Goal: Check status: Check status

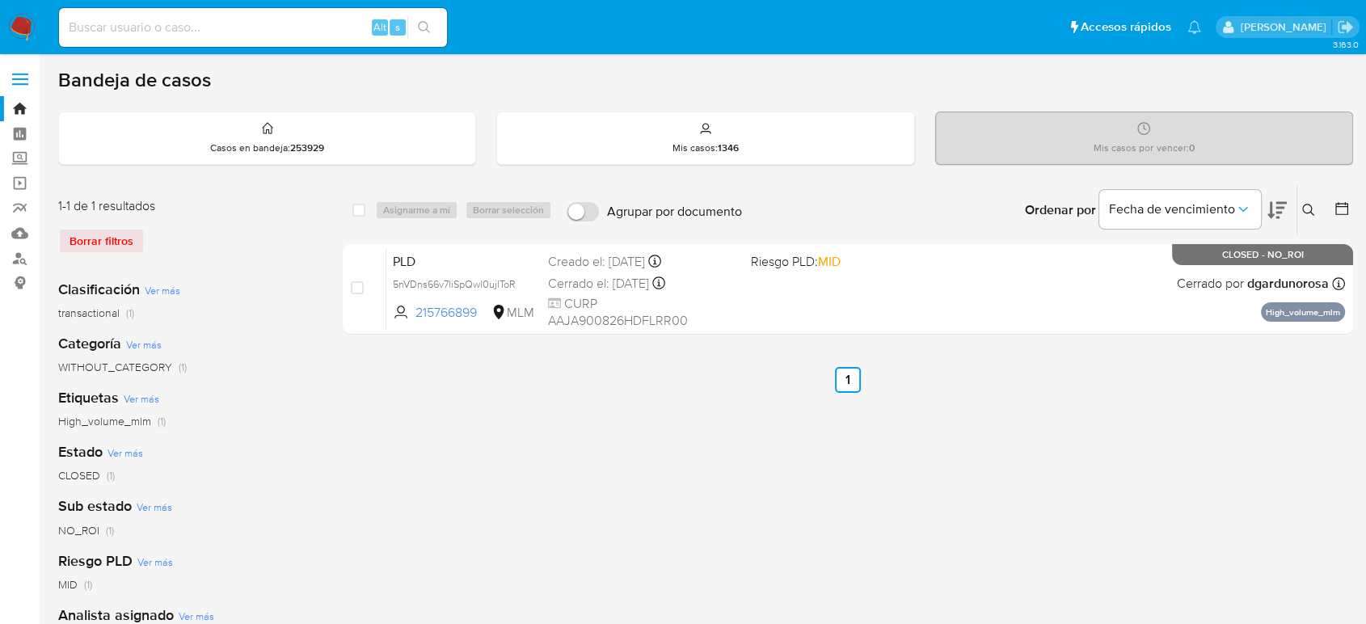
click at [1306, 205] on icon at bounding box center [1309, 210] width 13 height 13
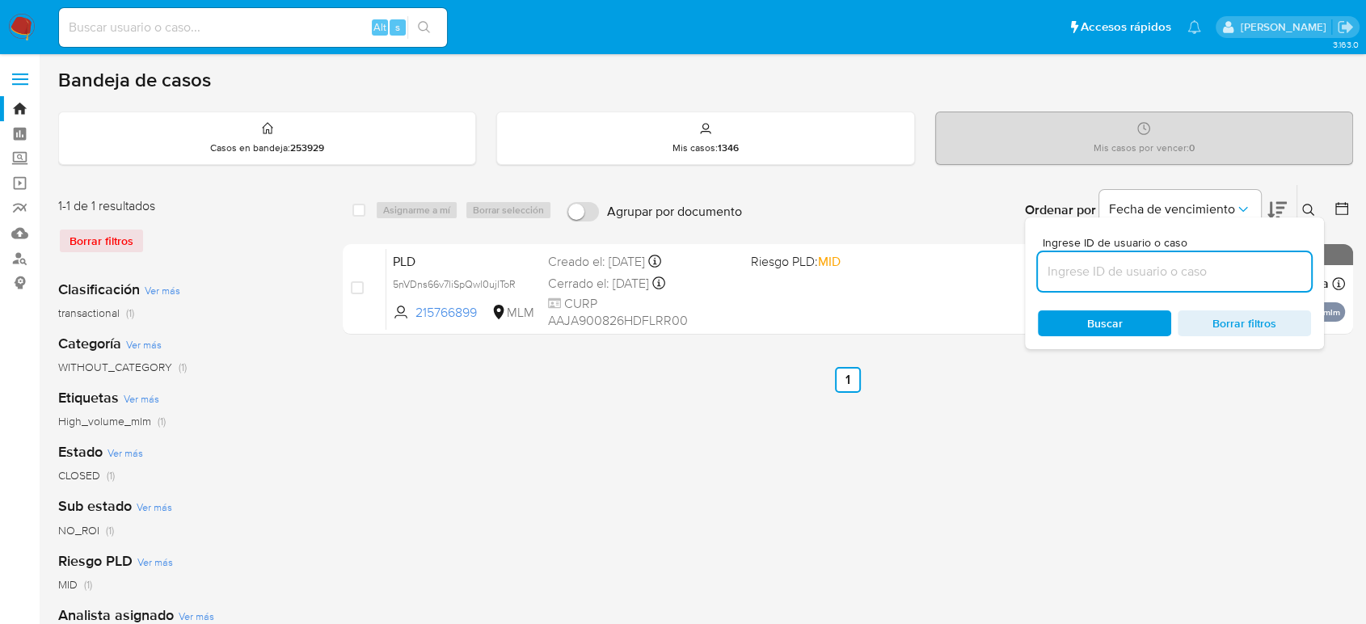
click at [1184, 279] on input at bounding box center [1174, 271] width 273 height 21
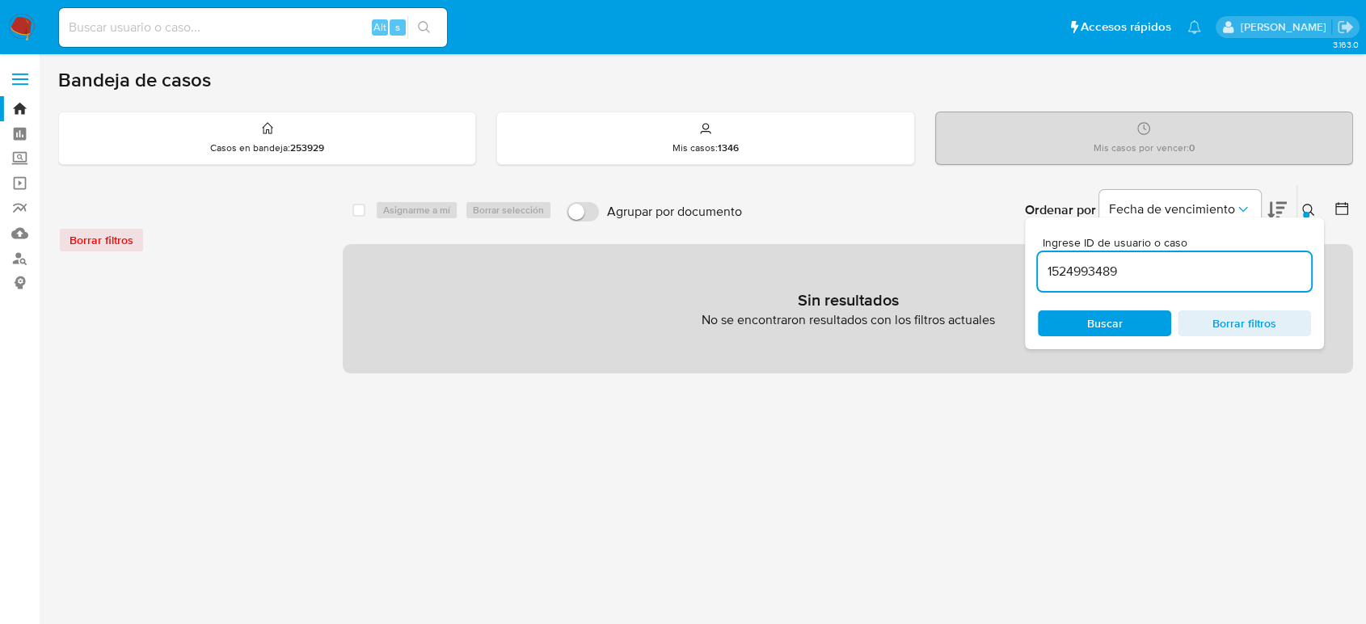
click at [1156, 278] on input "1524993489" at bounding box center [1174, 271] width 273 height 21
type input "1524993489"
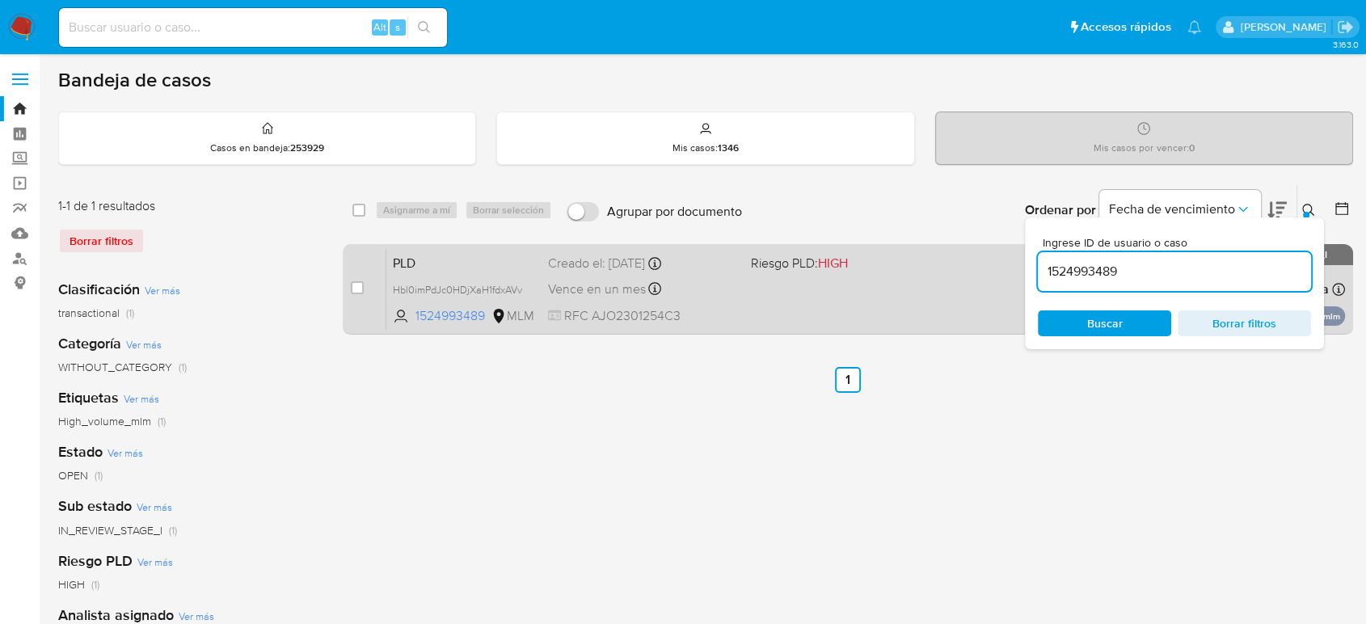
click at [771, 298] on div "PLD Hbl0imPdJc0HDjXaH1fdxAVv 1524993489 MLM Riesgo PLD: HIGH Creado el: 12/09/2…" at bounding box center [865, 289] width 959 height 82
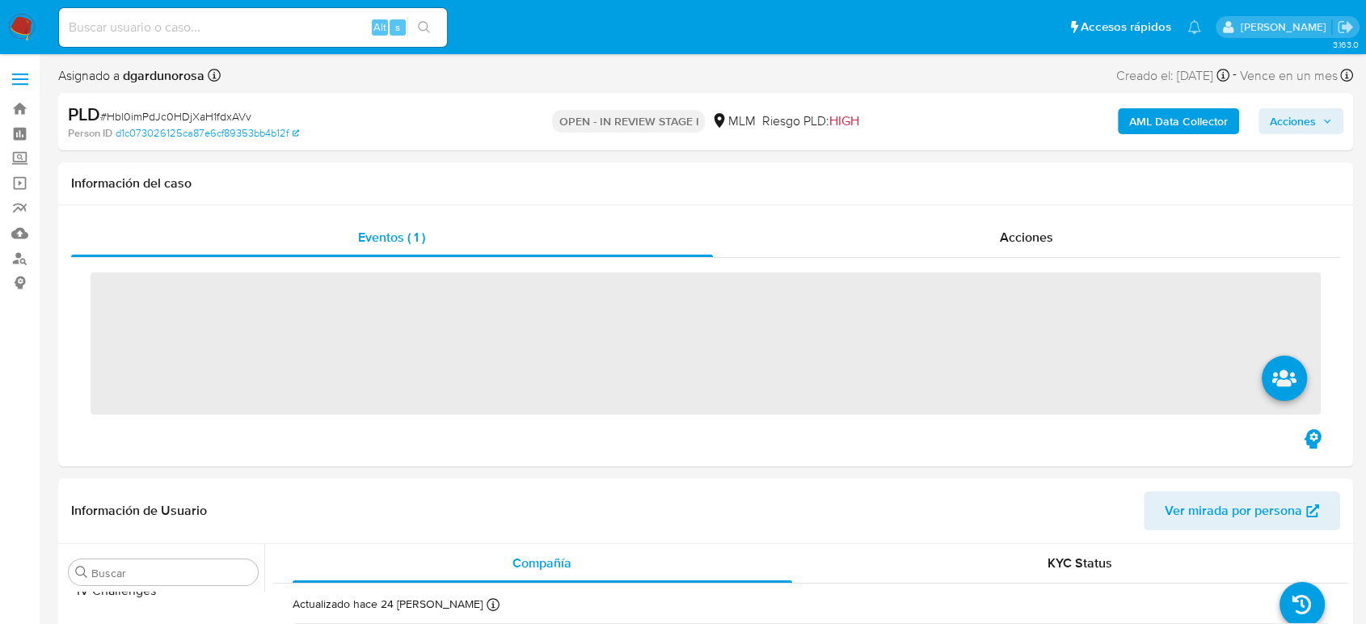
scroll to position [800, 0]
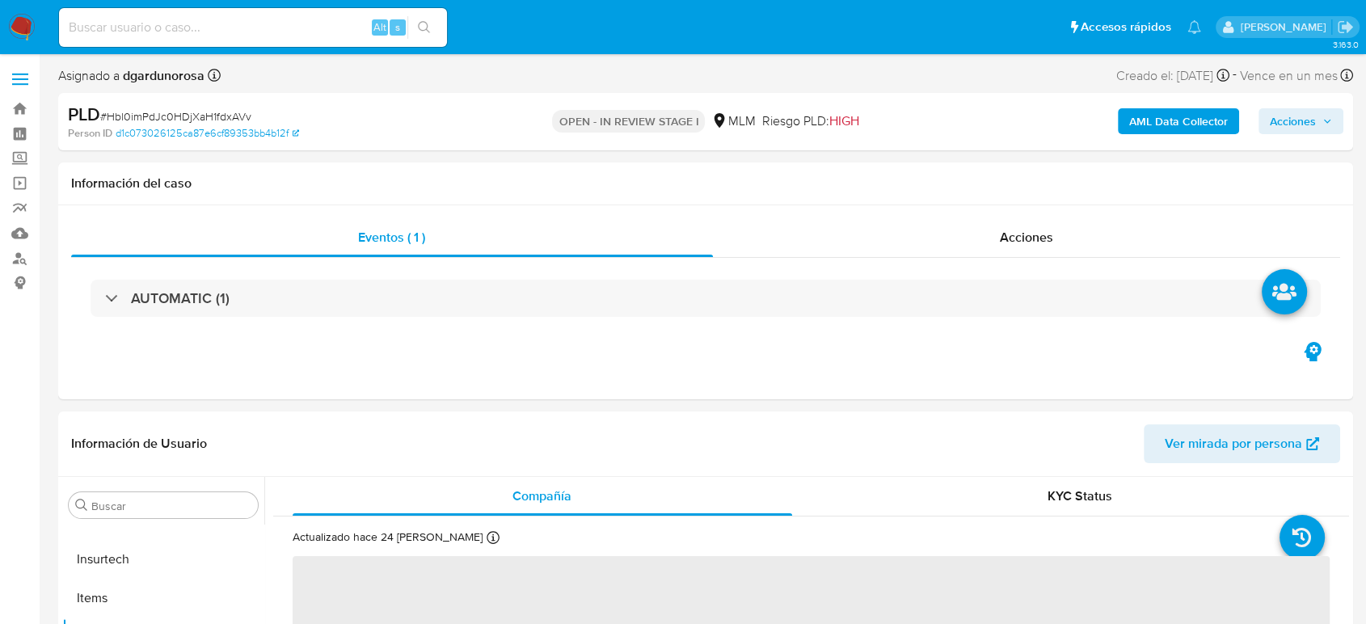
select select "10"
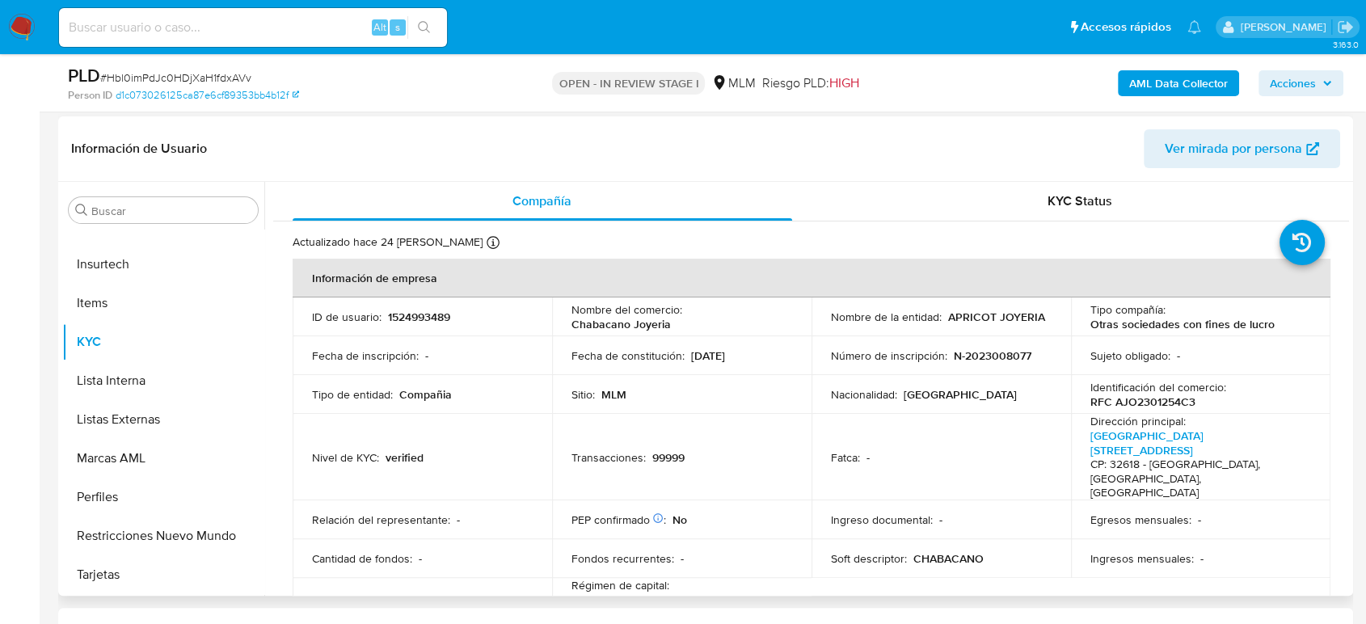
scroll to position [269, 0]
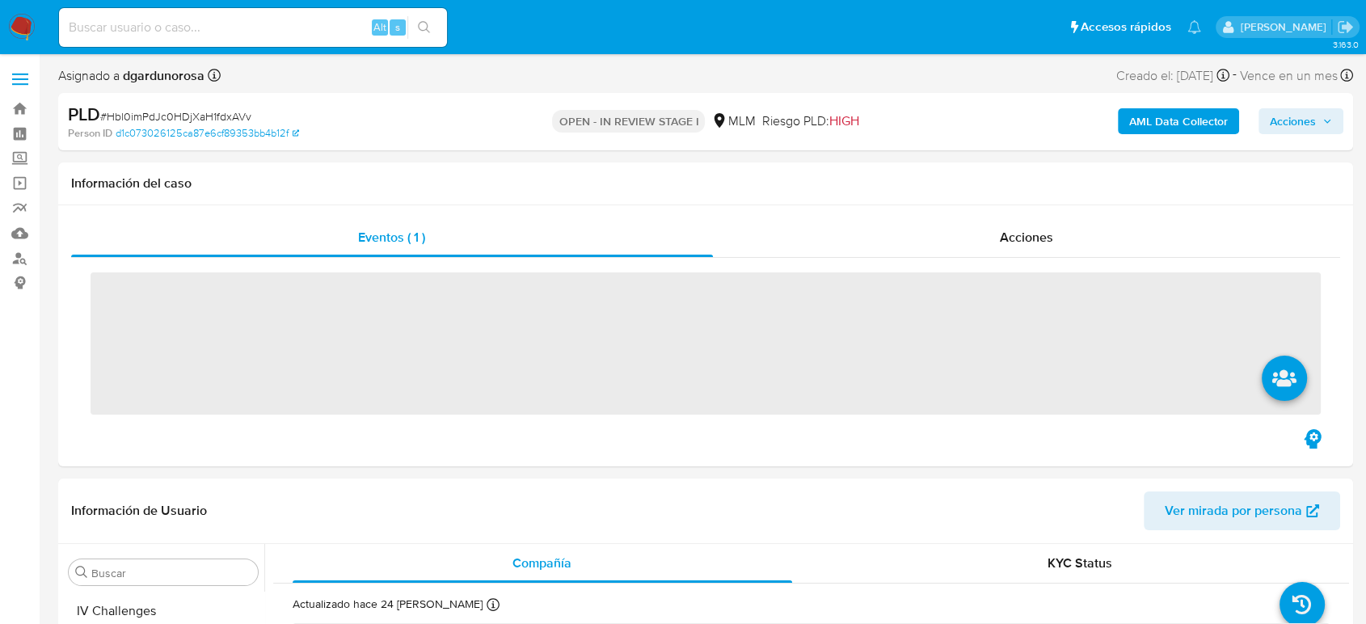
scroll to position [800, 0]
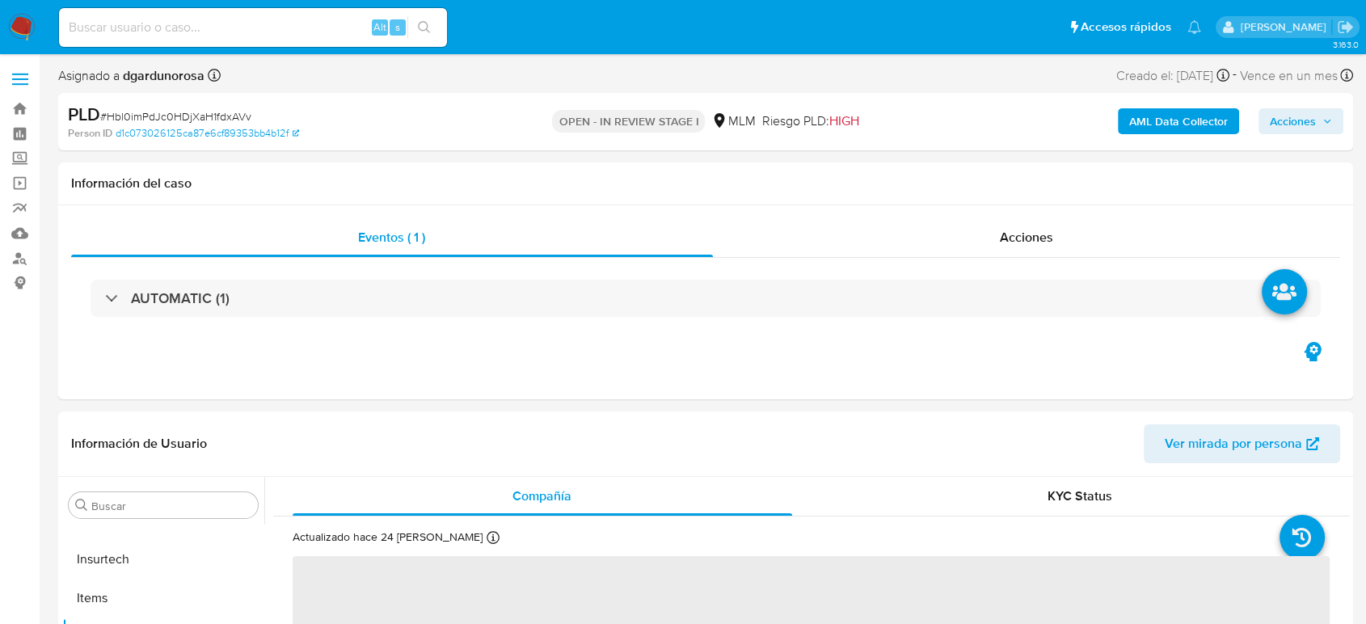
select select "10"
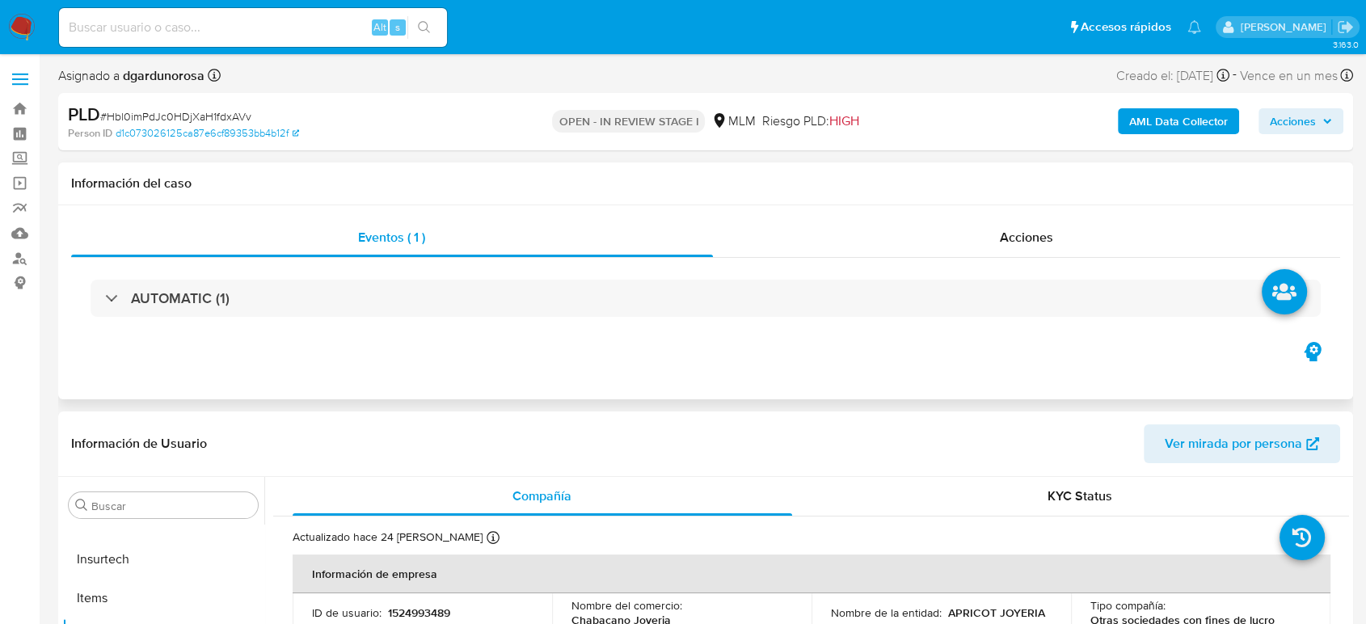
drag, startPoint x: 552, startPoint y: 371, endPoint x: 563, endPoint y: 397, distance: 27.9
click at [552, 371] on div "Eventos ( 1 ) Acciones AUTOMATIC (1)" at bounding box center [705, 302] width 1295 height 194
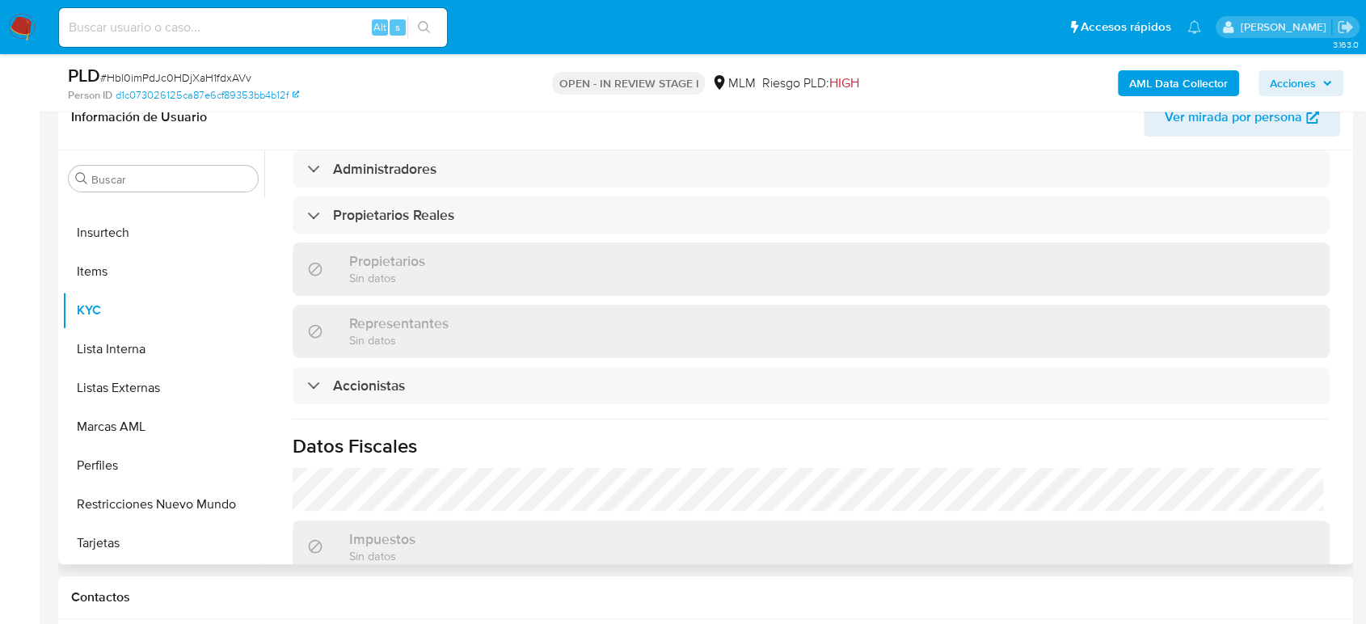
scroll to position [1171, 0]
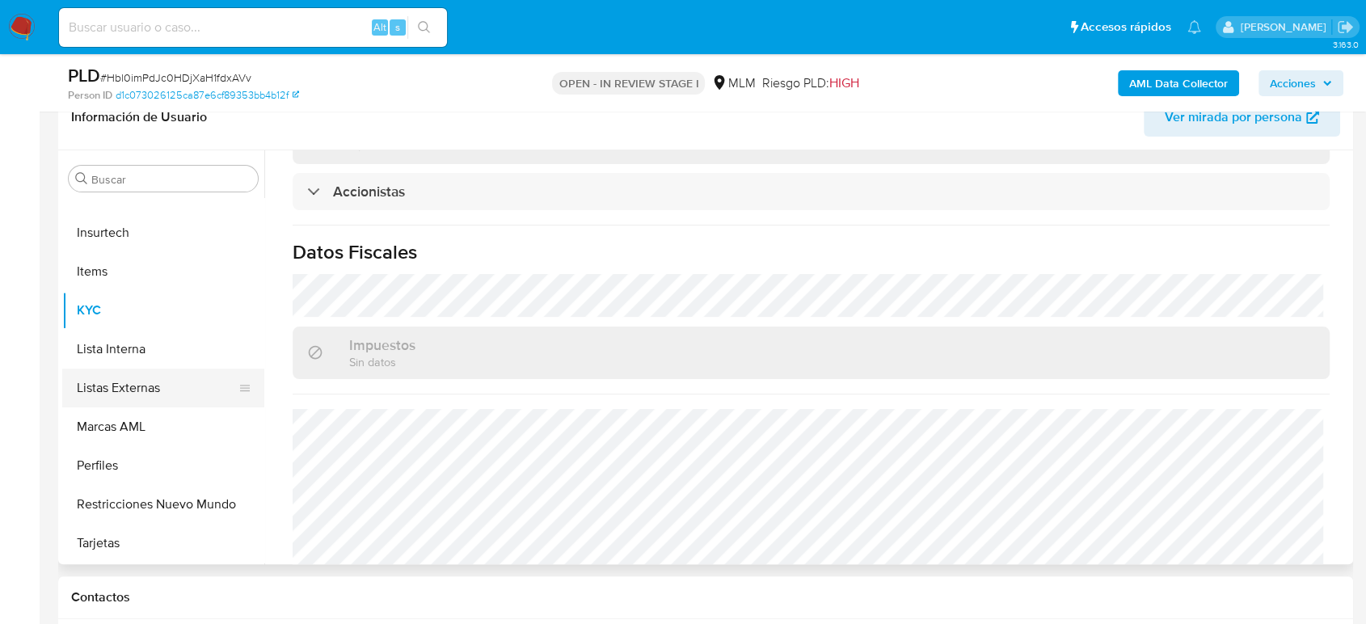
click at [112, 381] on button "Listas Externas" at bounding box center [156, 388] width 189 height 39
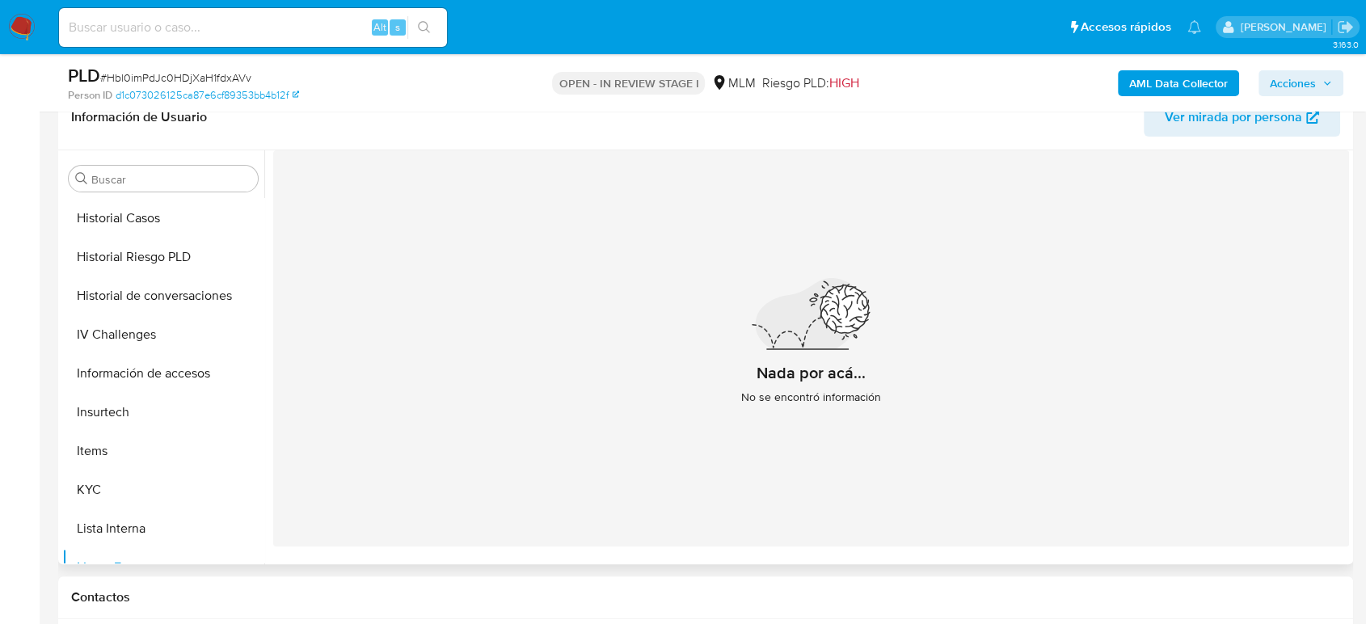
scroll to position [440, 0]
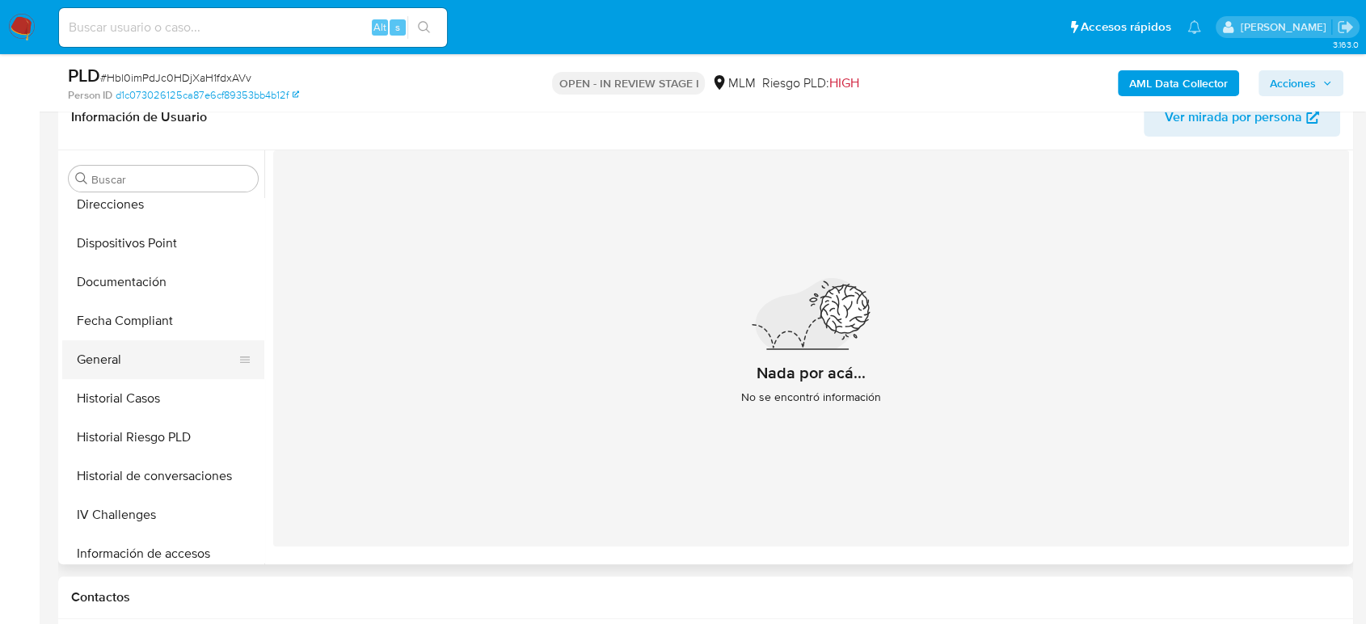
click at [142, 354] on button "General" at bounding box center [156, 359] width 189 height 39
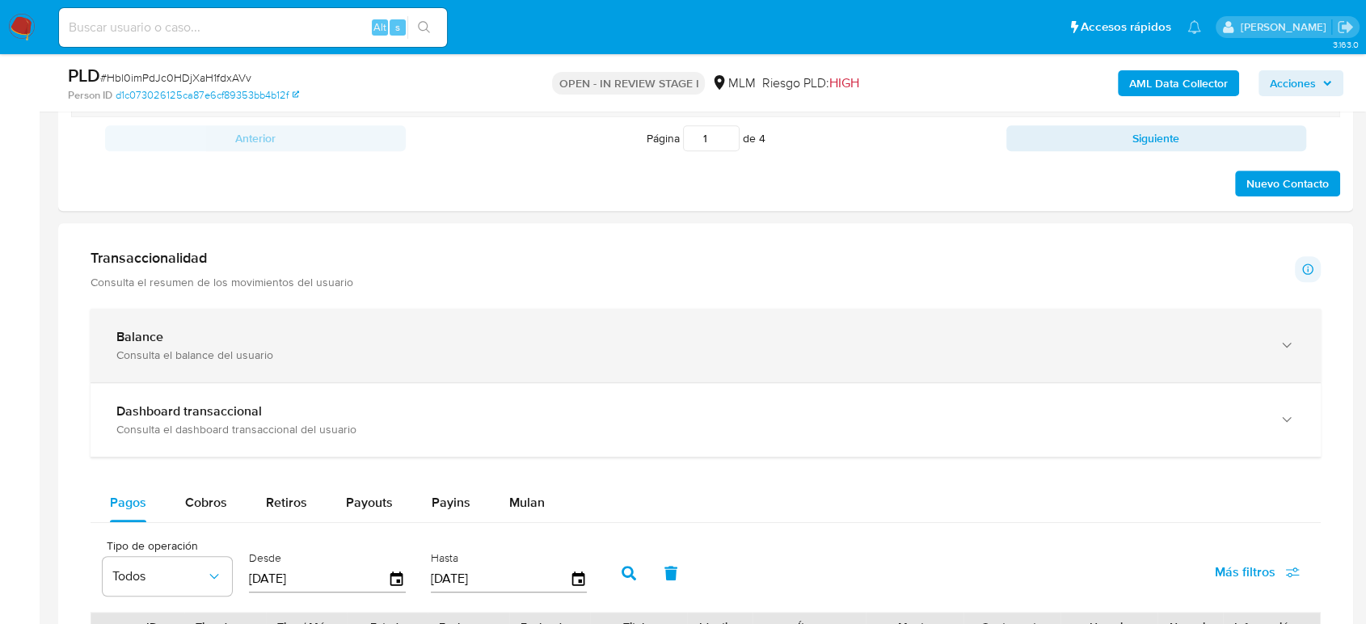
scroll to position [988, 0]
drag, startPoint x: 357, startPoint y: 328, endPoint x: 373, endPoint y: 338, distance: 18.2
click at [357, 328] on div "Balance Consulta el balance del usuario" at bounding box center [706, 347] width 1231 height 74
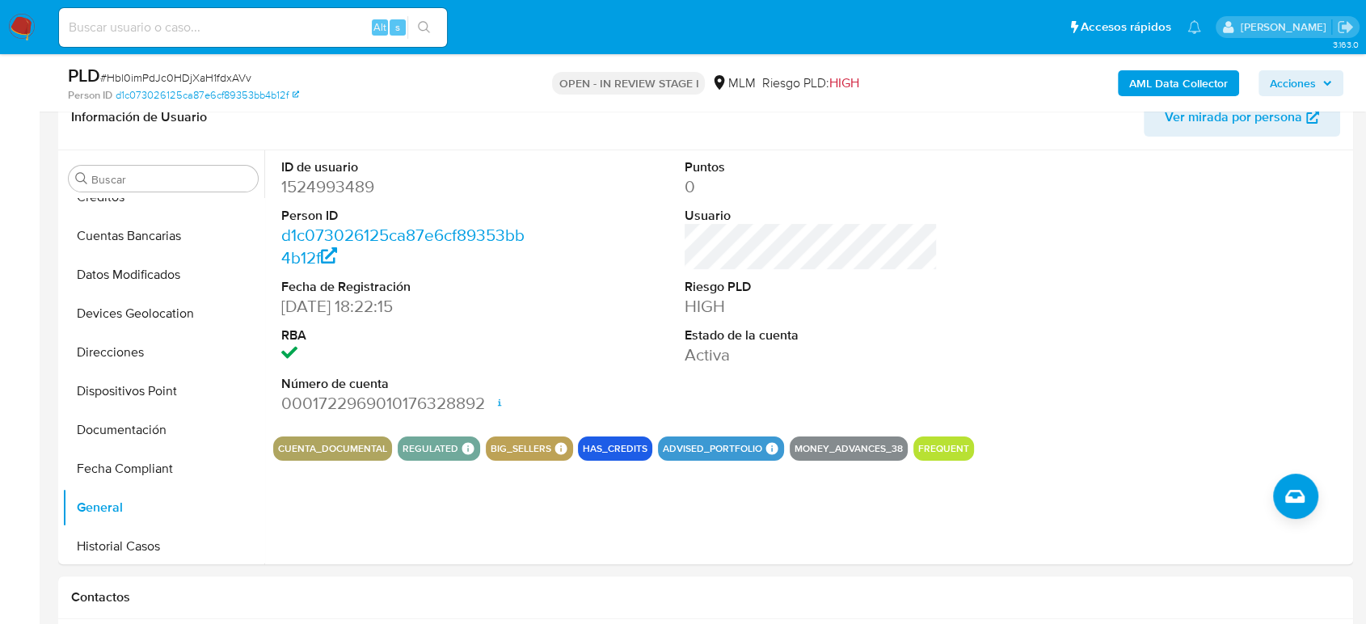
scroll to position [260, 0]
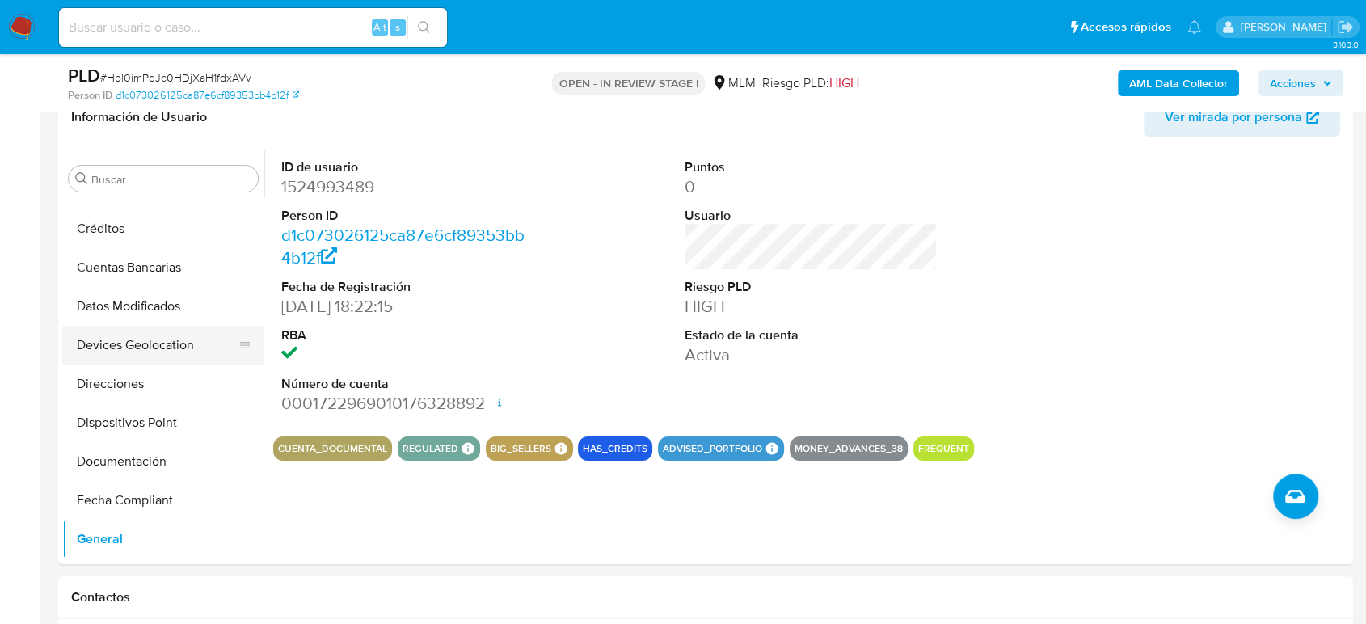
click at [160, 347] on button "Devices Geolocation" at bounding box center [156, 345] width 189 height 39
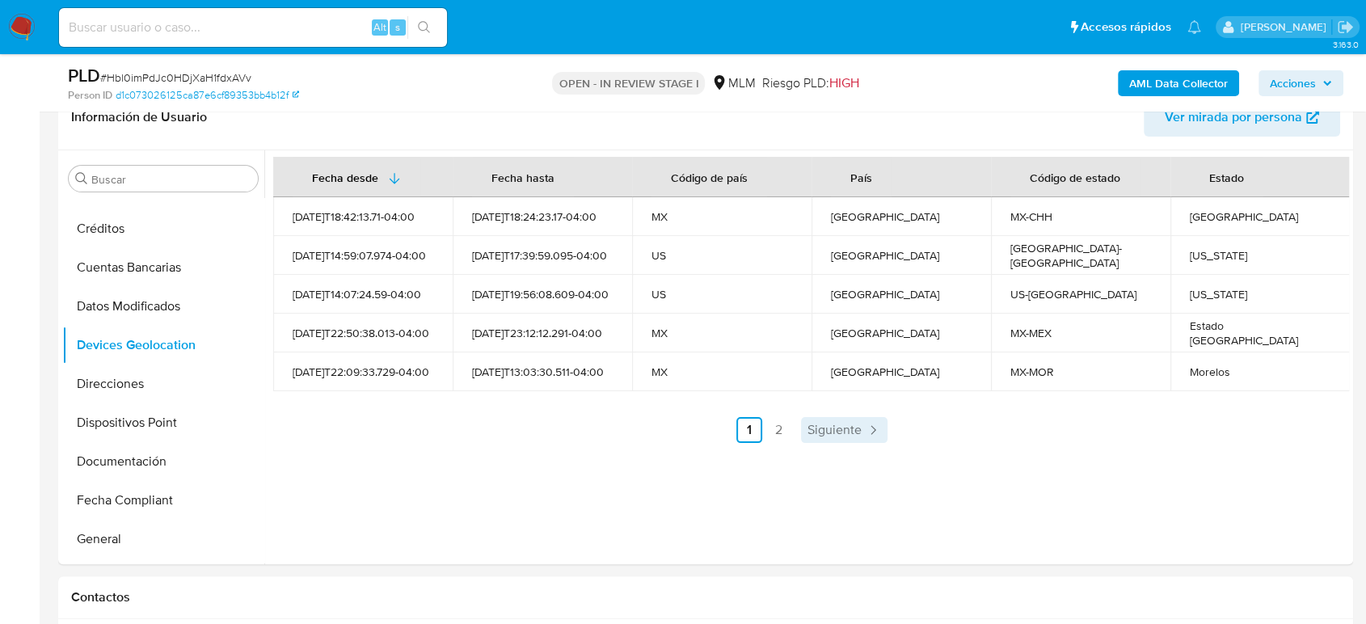
click at [825, 438] on link "Siguiente" at bounding box center [844, 430] width 87 height 26
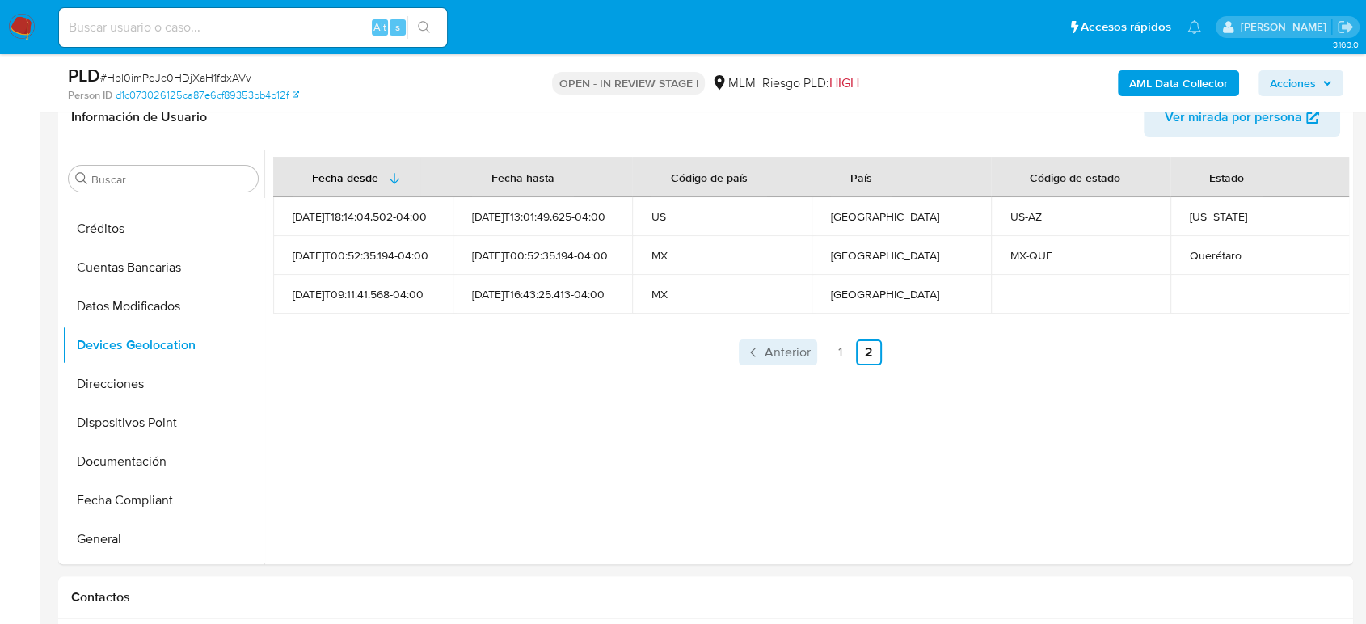
click at [775, 340] on link "Anterior" at bounding box center [778, 353] width 78 height 26
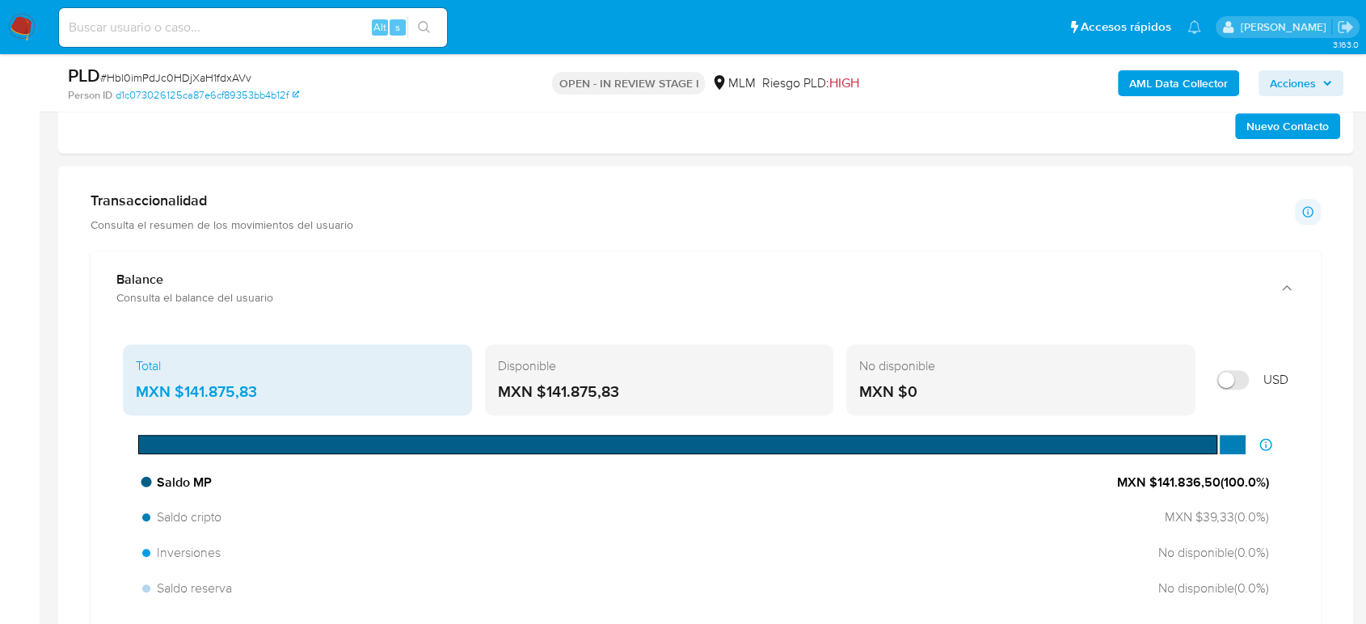
scroll to position [1078, 0]
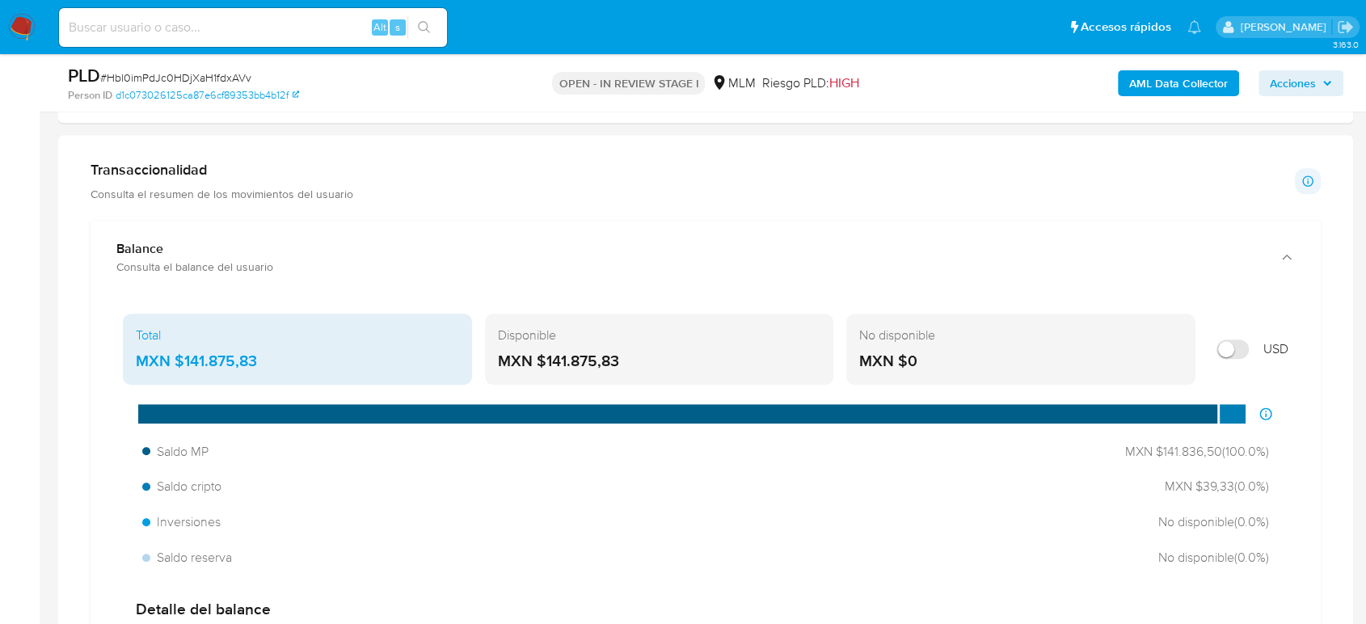
drag, startPoint x: 269, startPoint y: 355, endPoint x: 175, endPoint y: 363, distance: 94.9
click at [175, 363] on div "MXN $141.875,83" at bounding box center [297, 361] width 323 height 21
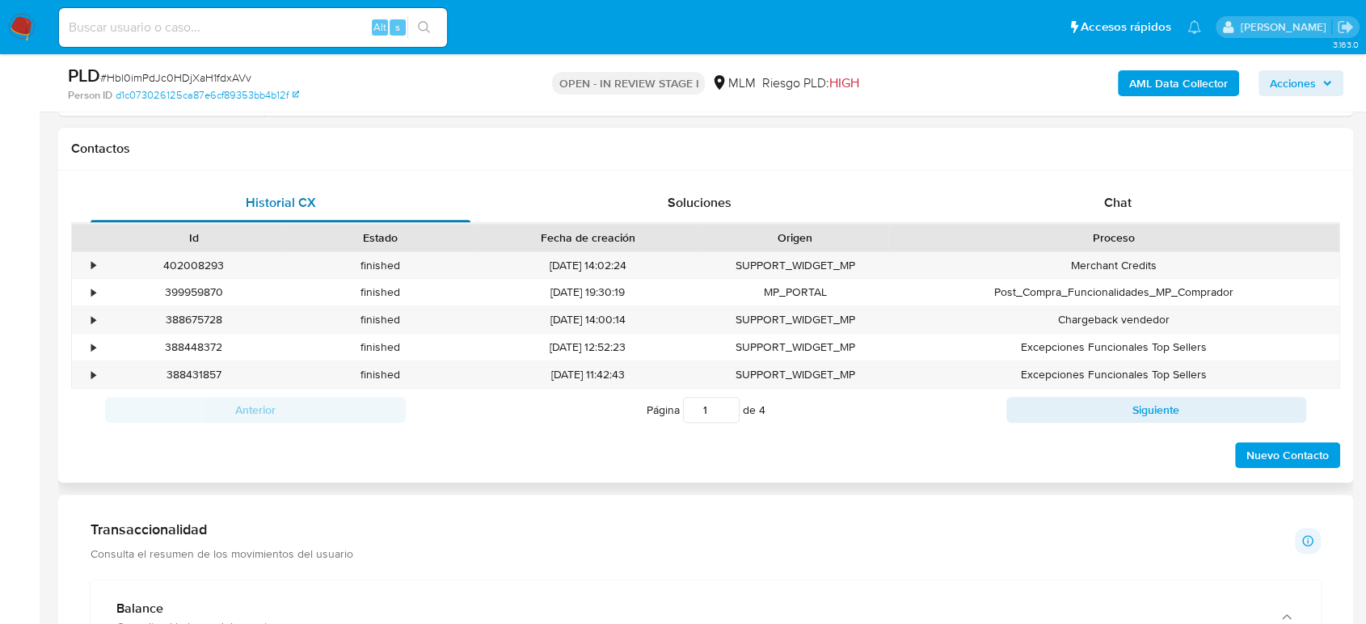
scroll to position [269, 0]
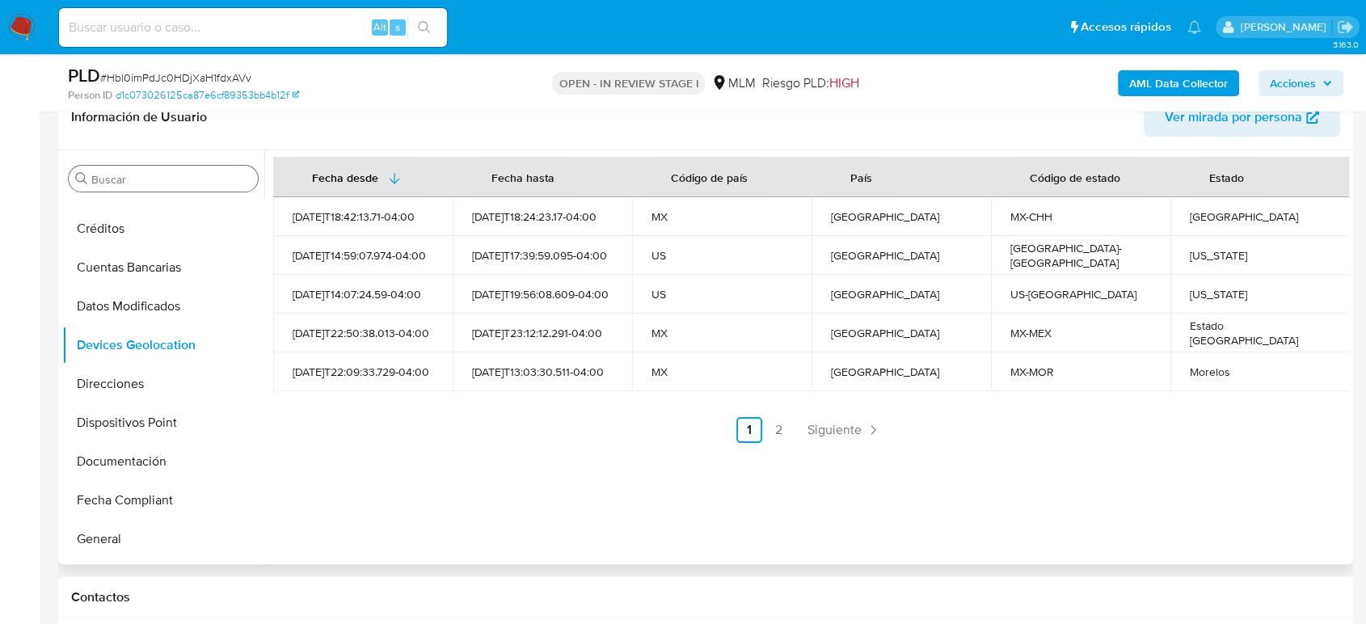
click at [154, 184] on input "Buscar" at bounding box center [171, 179] width 160 height 15
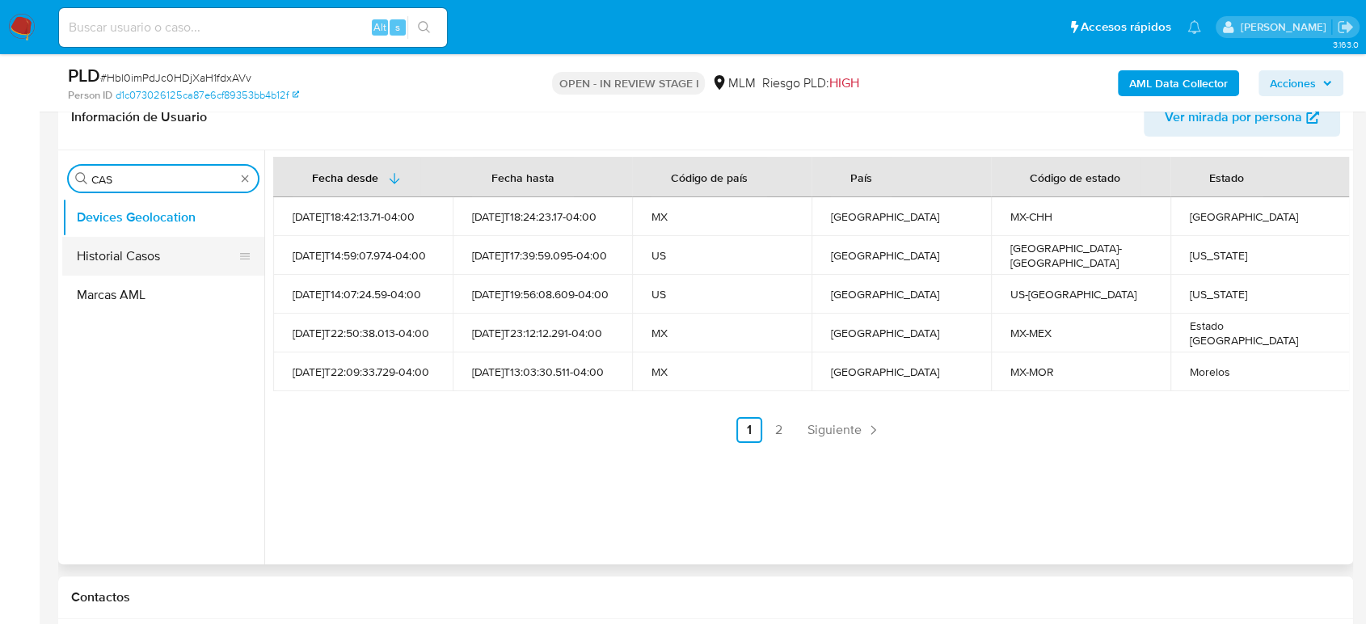
type input "CAS"
click at [149, 245] on button "Historial Casos" at bounding box center [156, 256] width 189 height 39
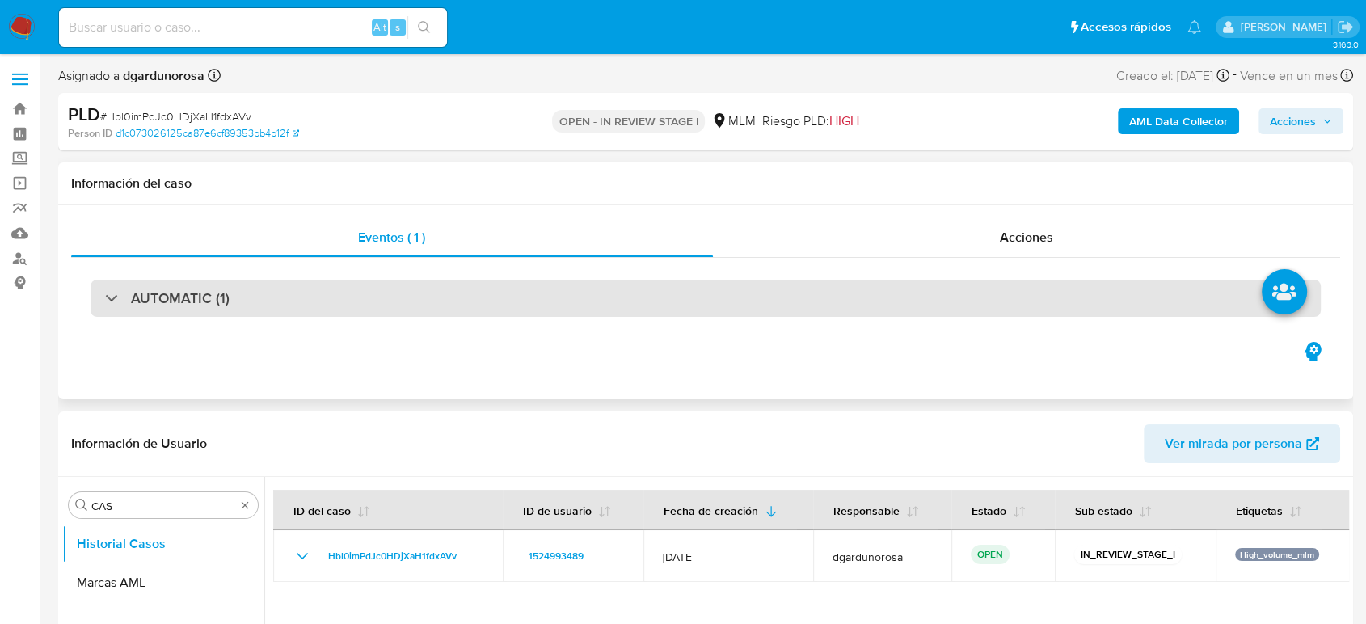
click at [264, 300] on div "AUTOMATIC (1)" at bounding box center [706, 298] width 1231 height 37
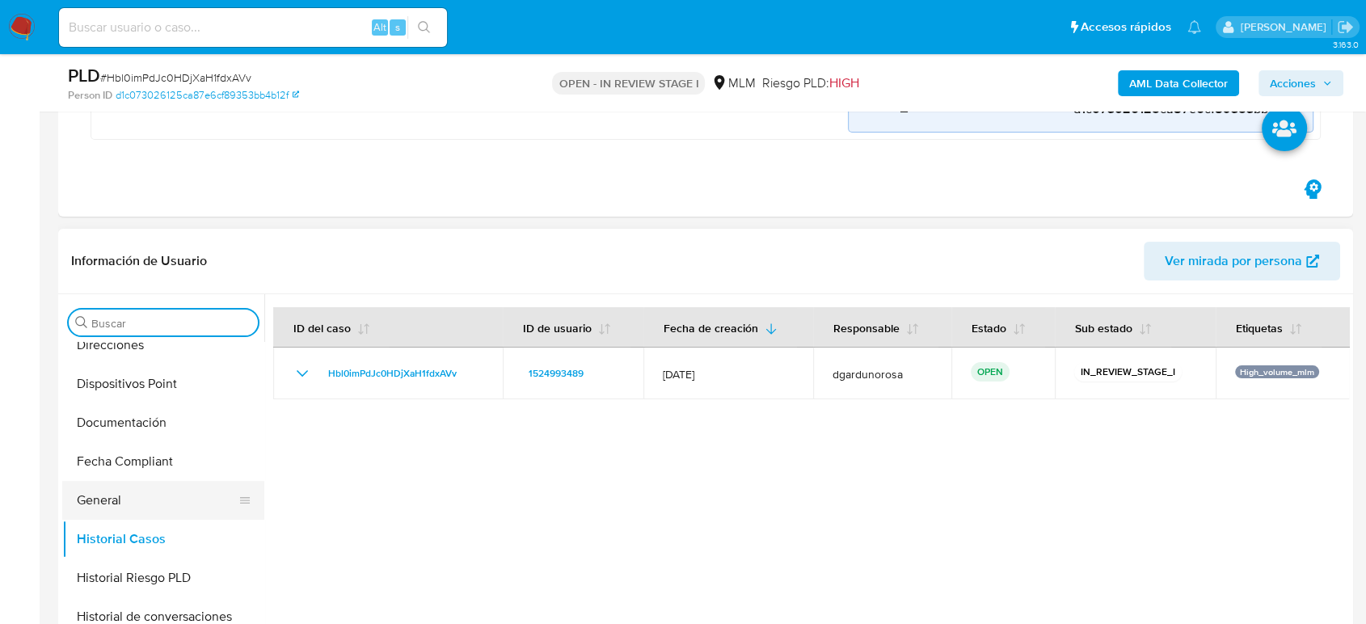
scroll to position [539, 0]
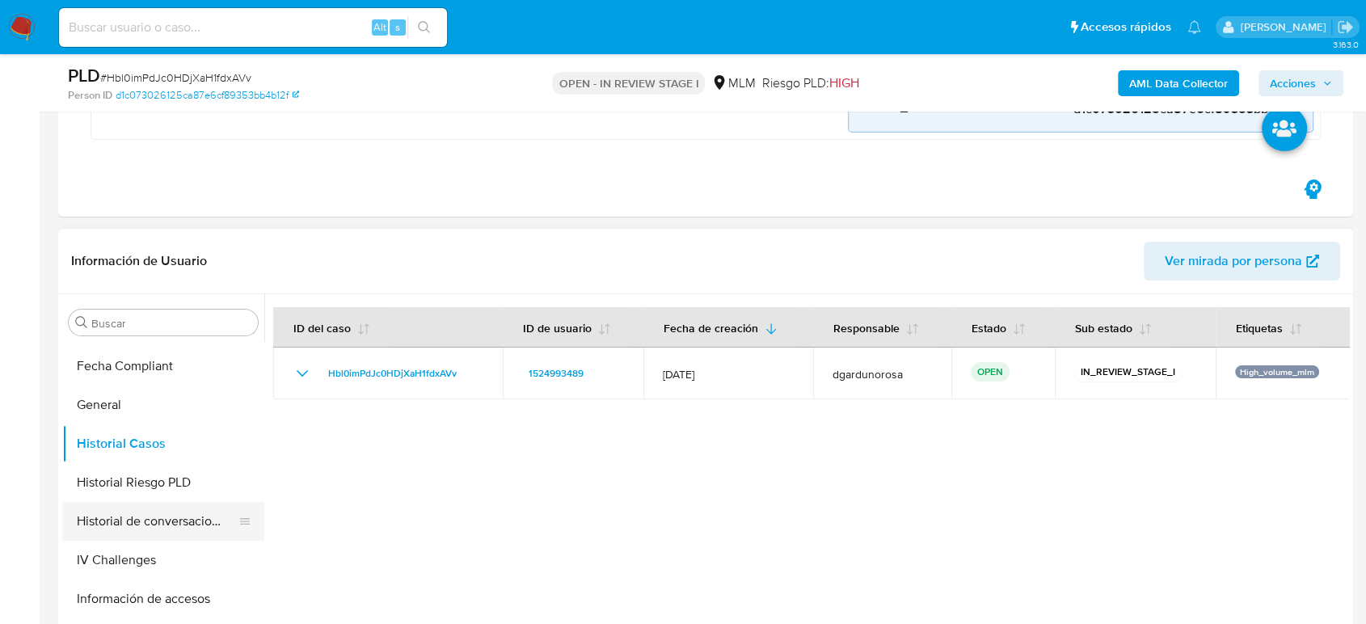
click at [154, 521] on button "Historial de conversaciones" at bounding box center [156, 521] width 189 height 39
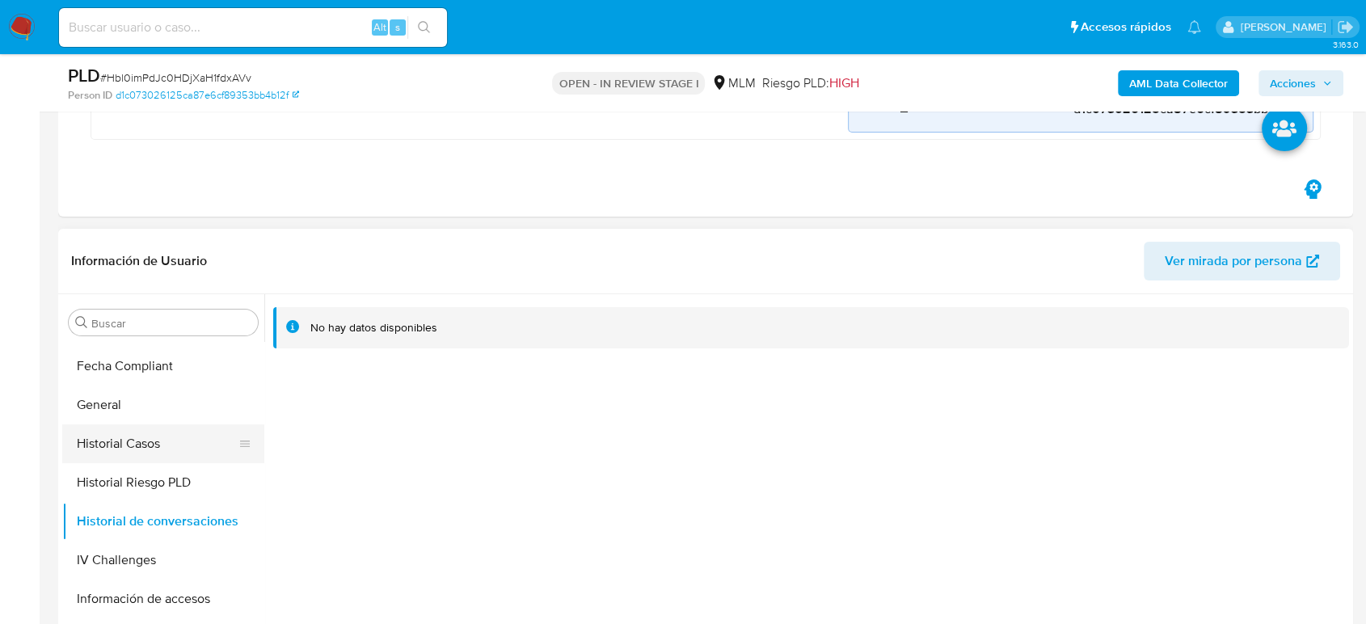
click at [162, 436] on button "Historial Casos" at bounding box center [156, 443] width 189 height 39
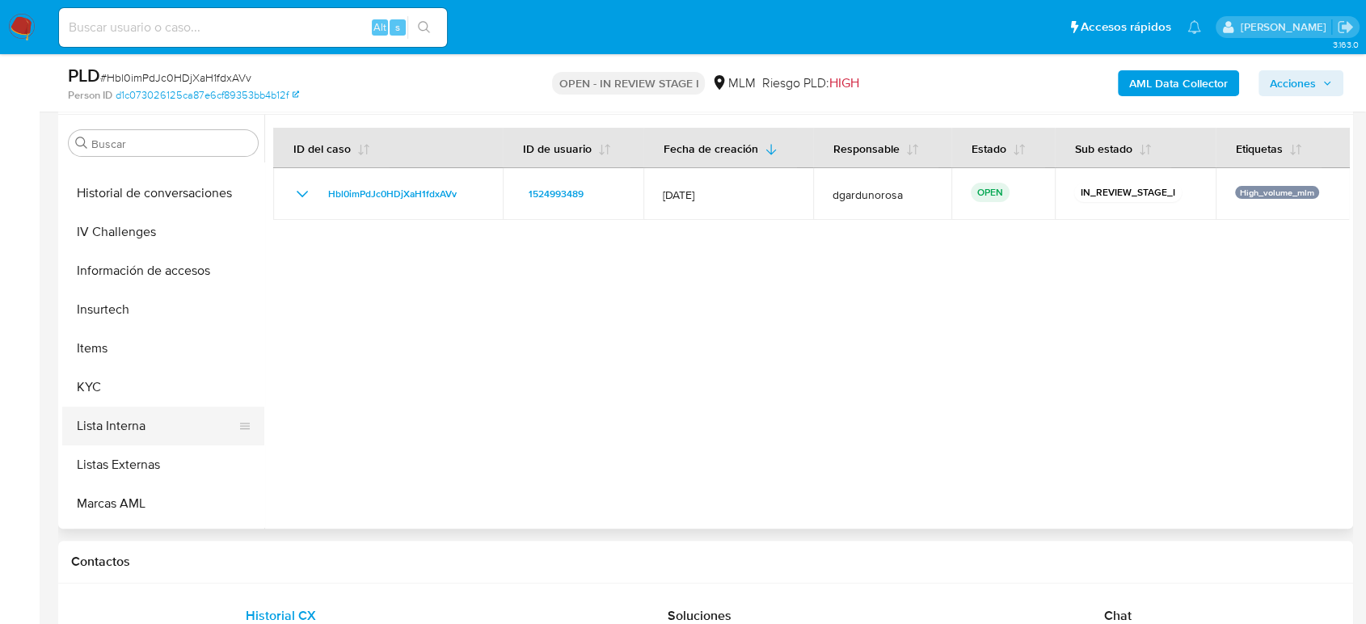
scroll to position [800, 0]
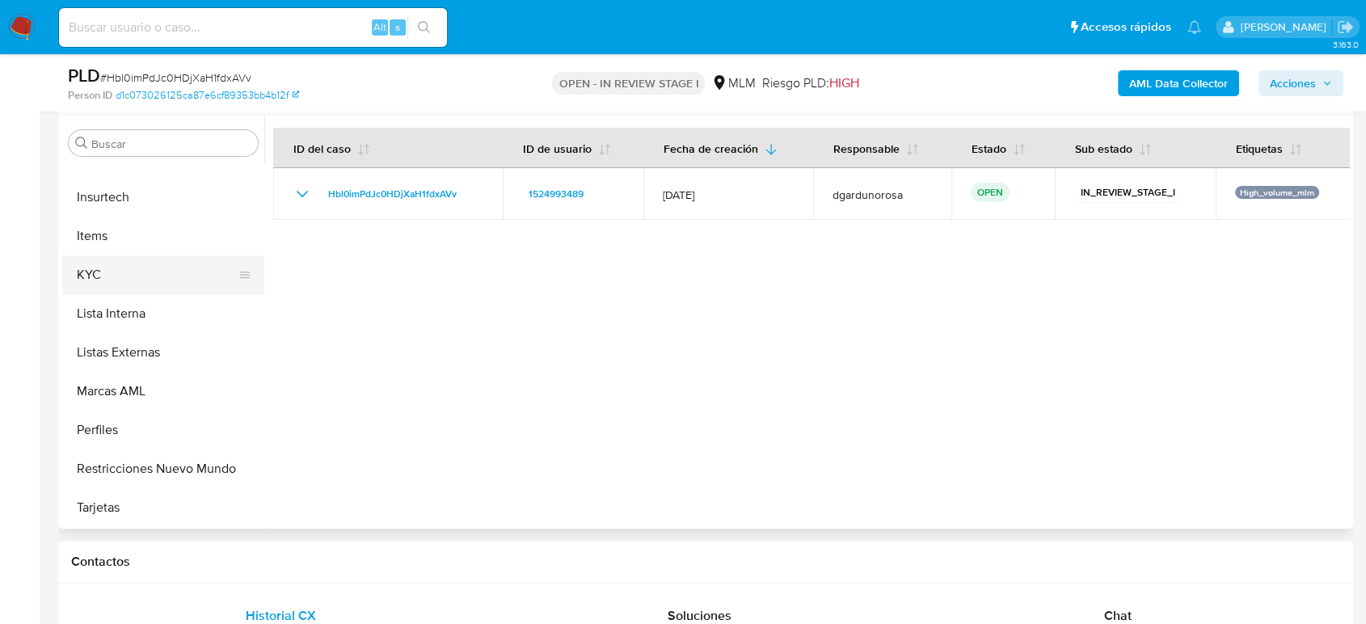
click at [112, 281] on button "KYC" at bounding box center [156, 275] width 189 height 39
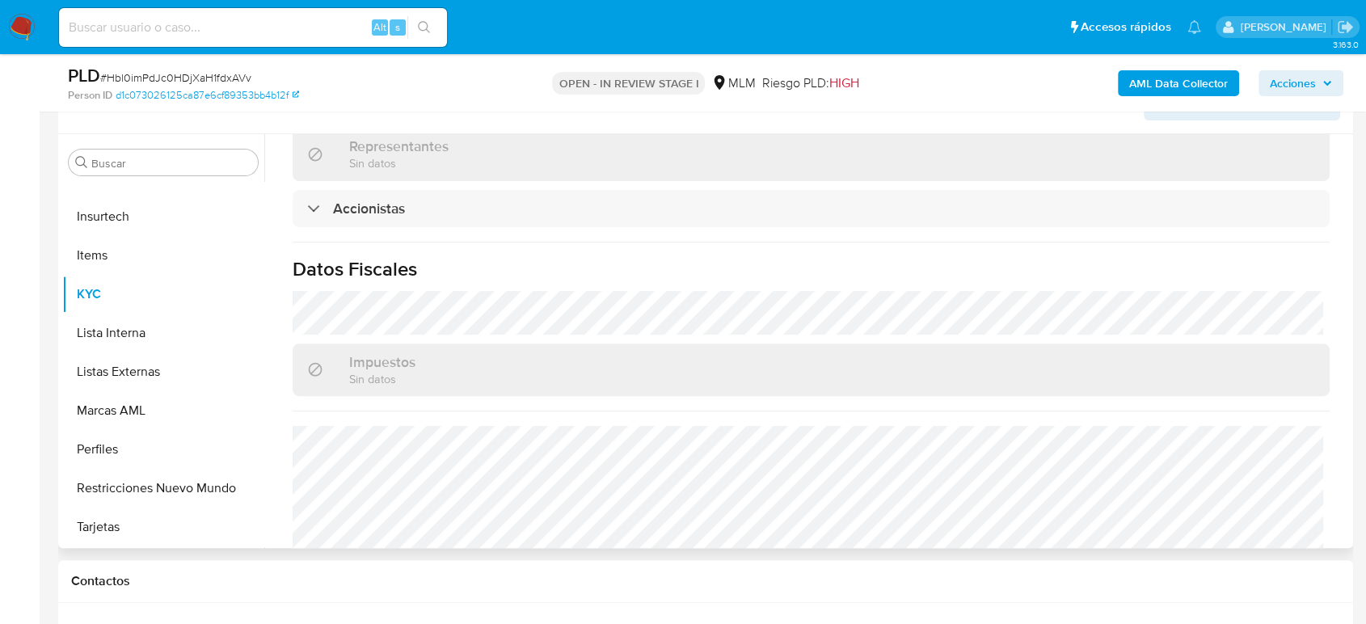
scroll to position [1081, 0]
